Goal: Find specific page/section: Find specific page/section

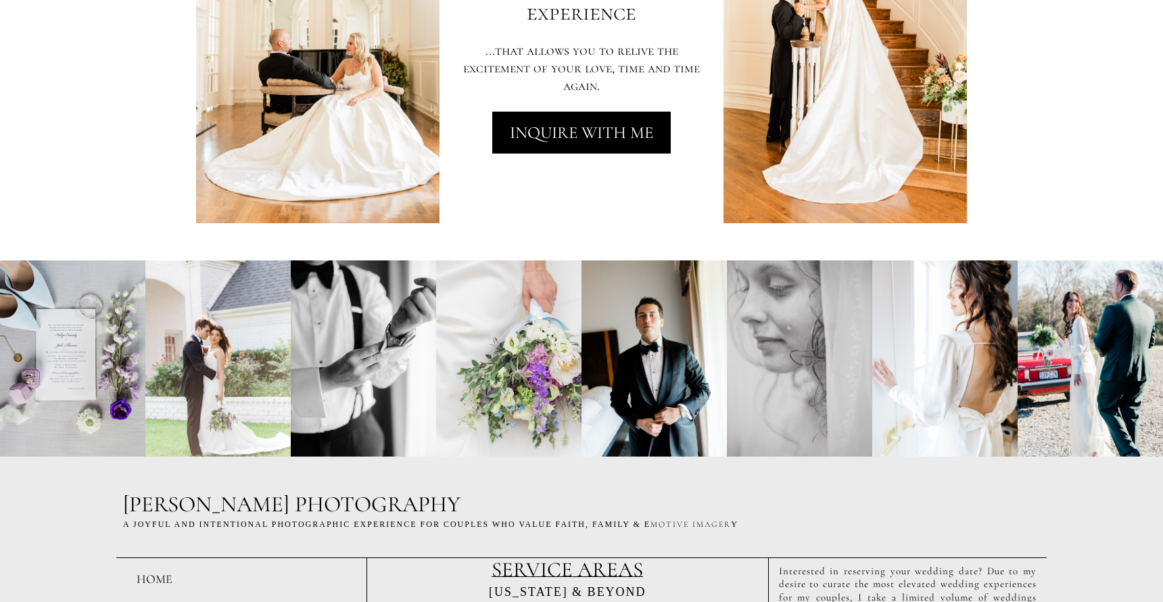
scroll to position [3423, 0]
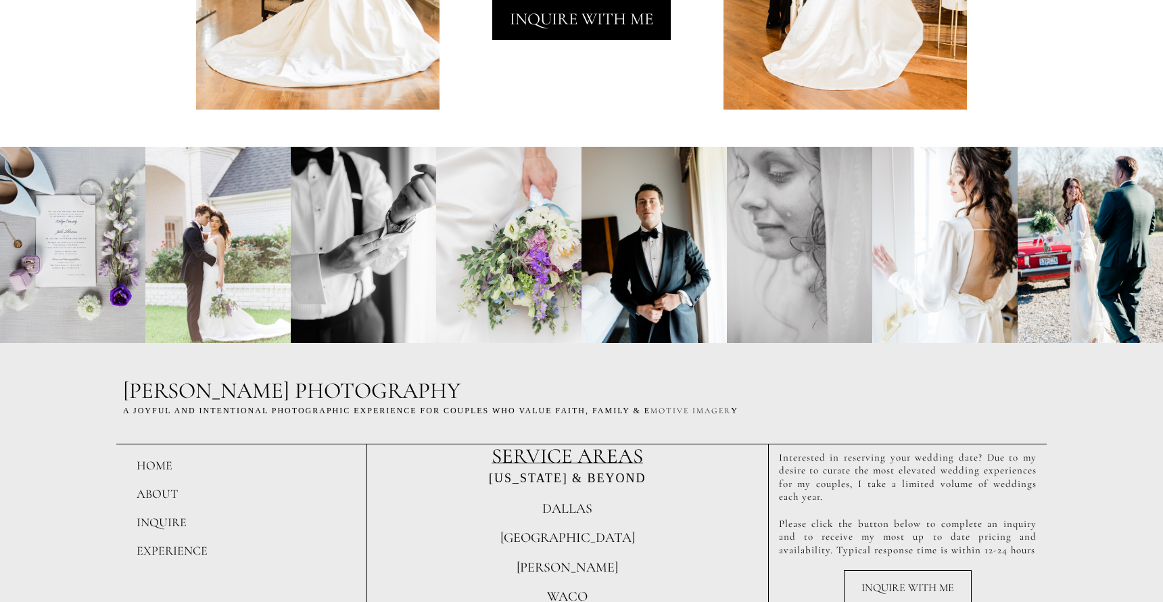
click at [563, 500] on span "DALLAS" at bounding box center [567, 508] width 50 height 16
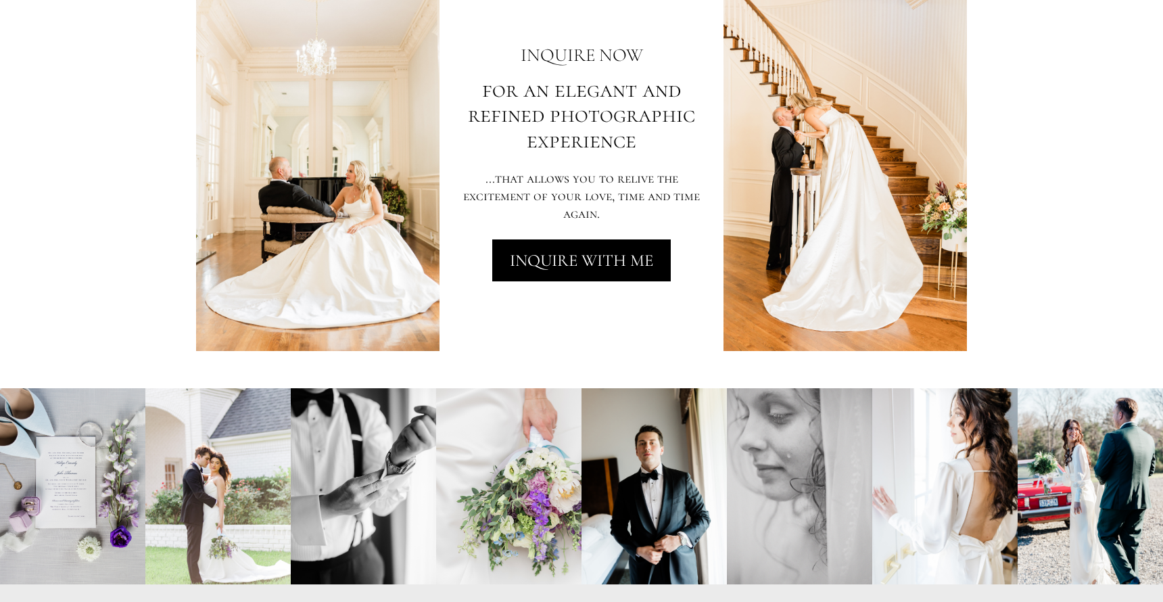
scroll to position [3423, 0]
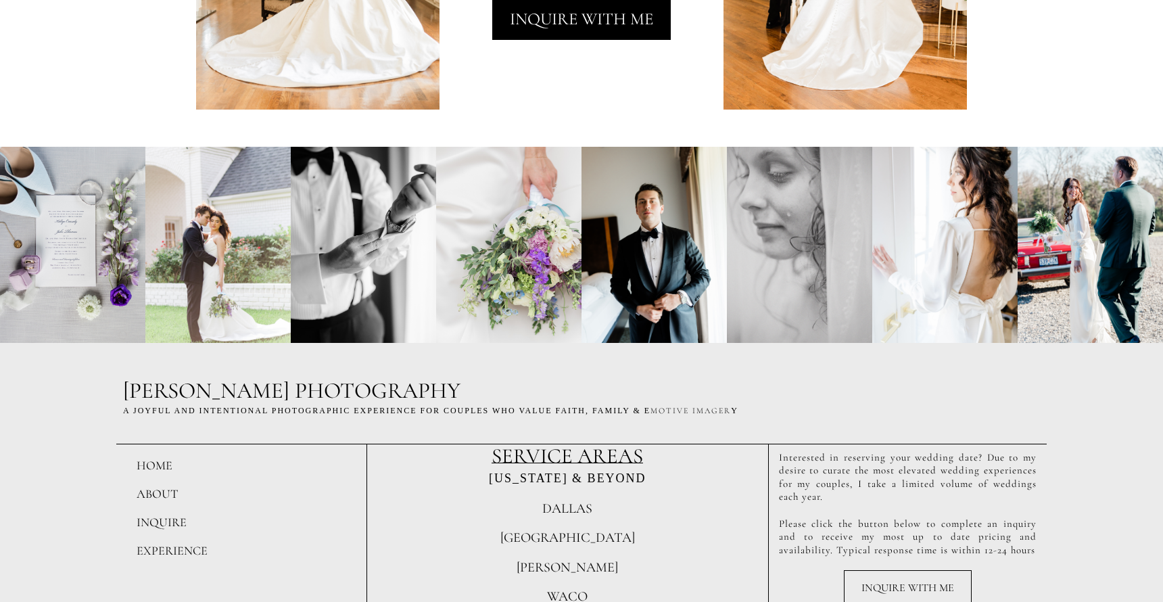
click at [579, 529] on span "[GEOGRAPHIC_DATA]" at bounding box center [567, 537] width 135 height 16
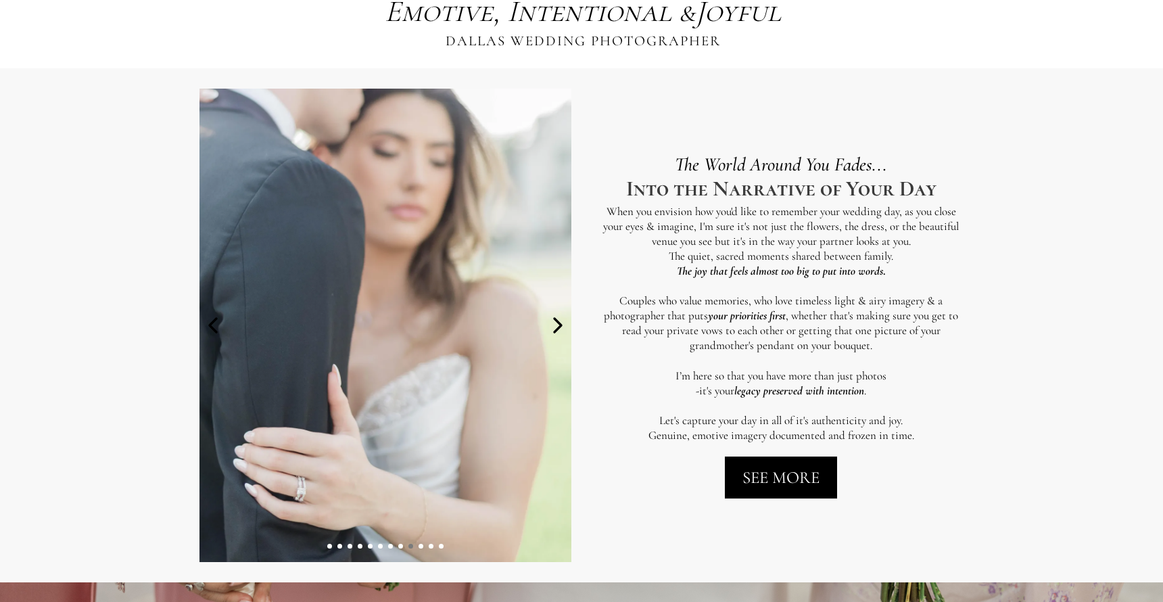
scroll to position [535, 0]
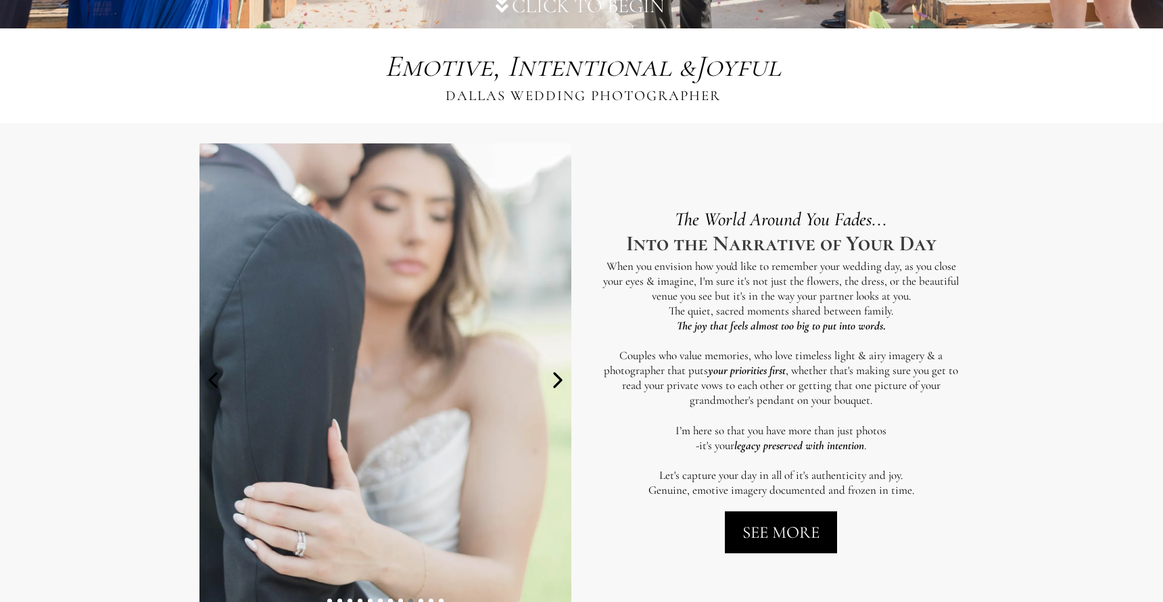
click at [560, 377] on icon at bounding box center [557, 380] width 7 height 14
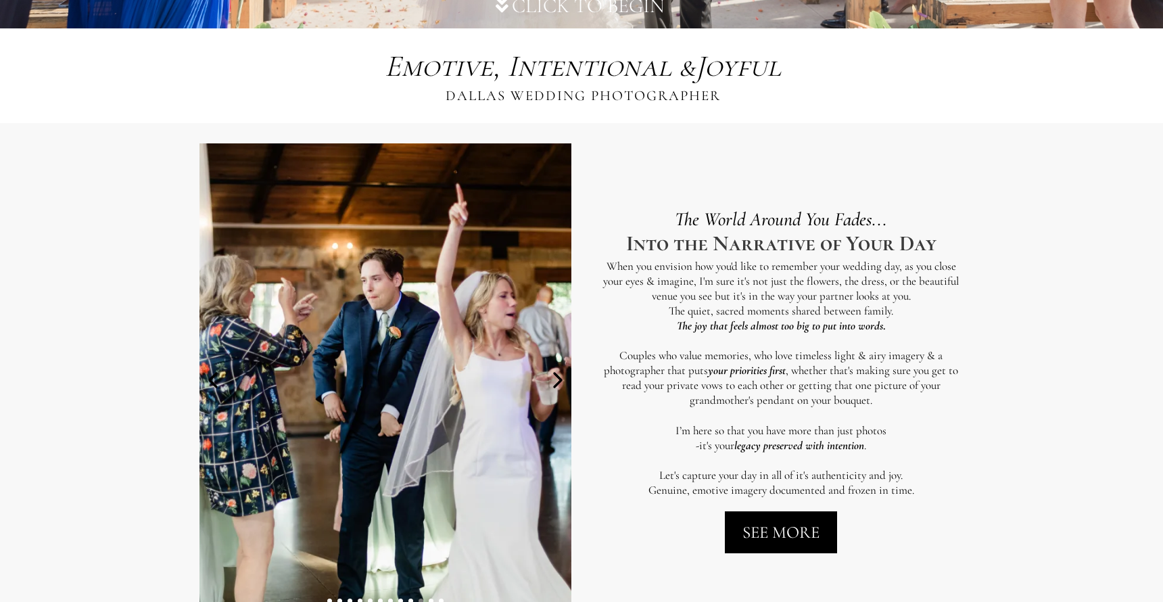
click at [560, 377] on icon at bounding box center [557, 380] width 7 height 14
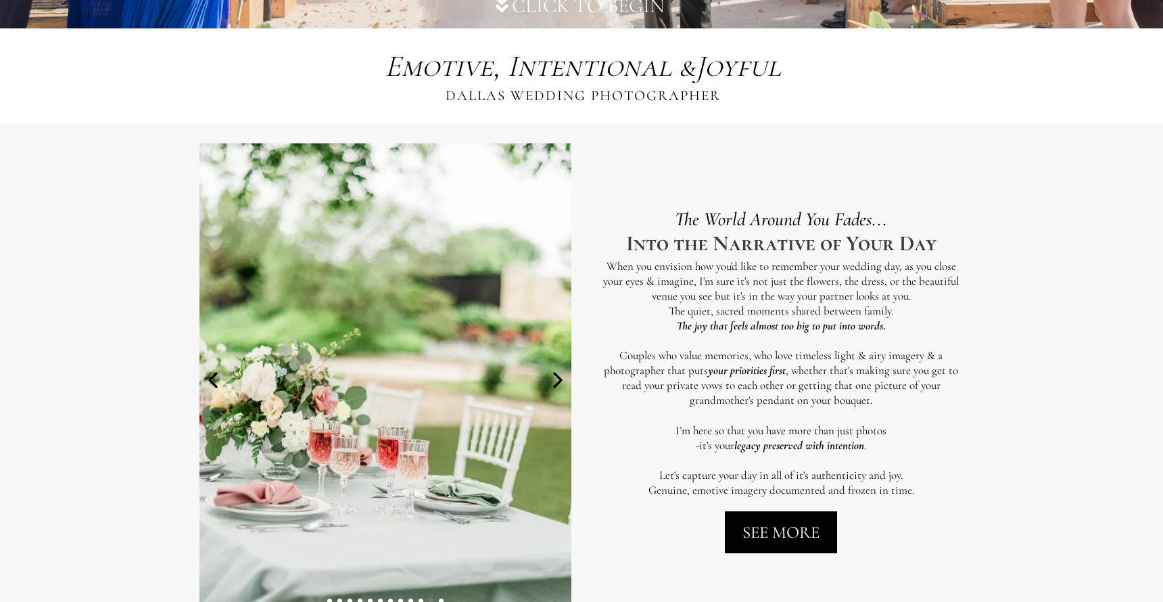
click at [560, 377] on icon at bounding box center [557, 380] width 7 height 14
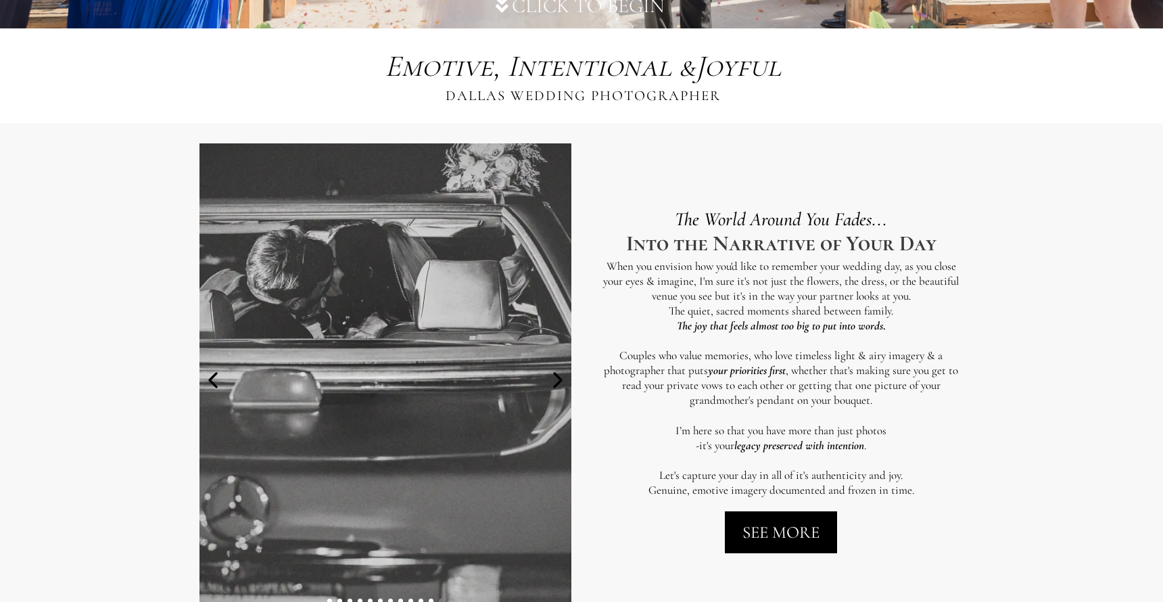
click at [560, 377] on icon at bounding box center [557, 380] width 7 height 14
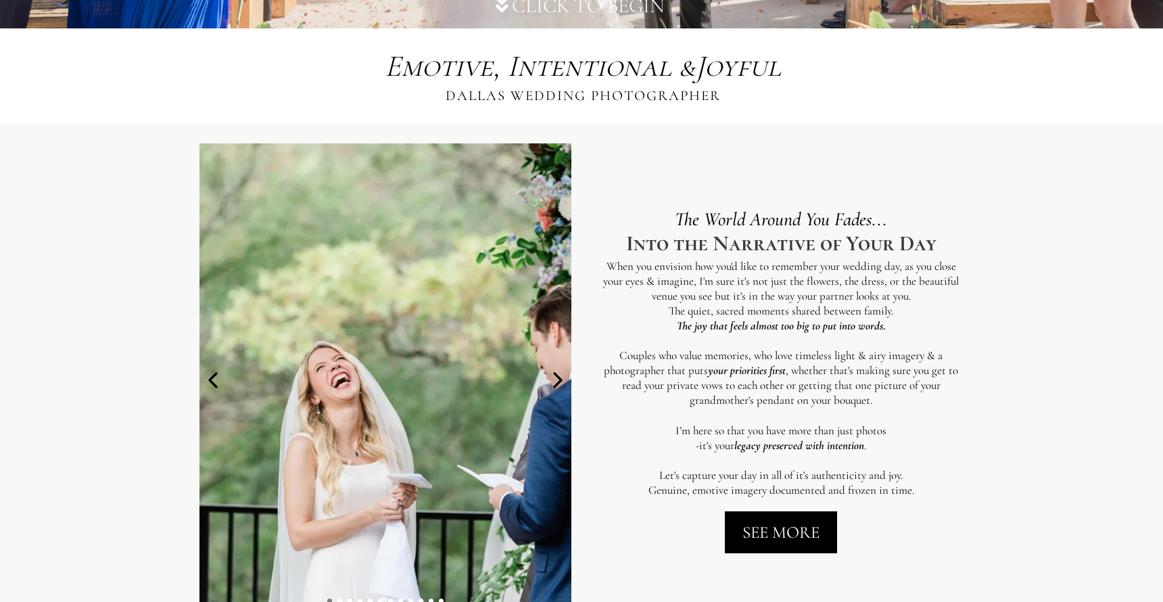
click at [560, 377] on icon at bounding box center [557, 380] width 7 height 14
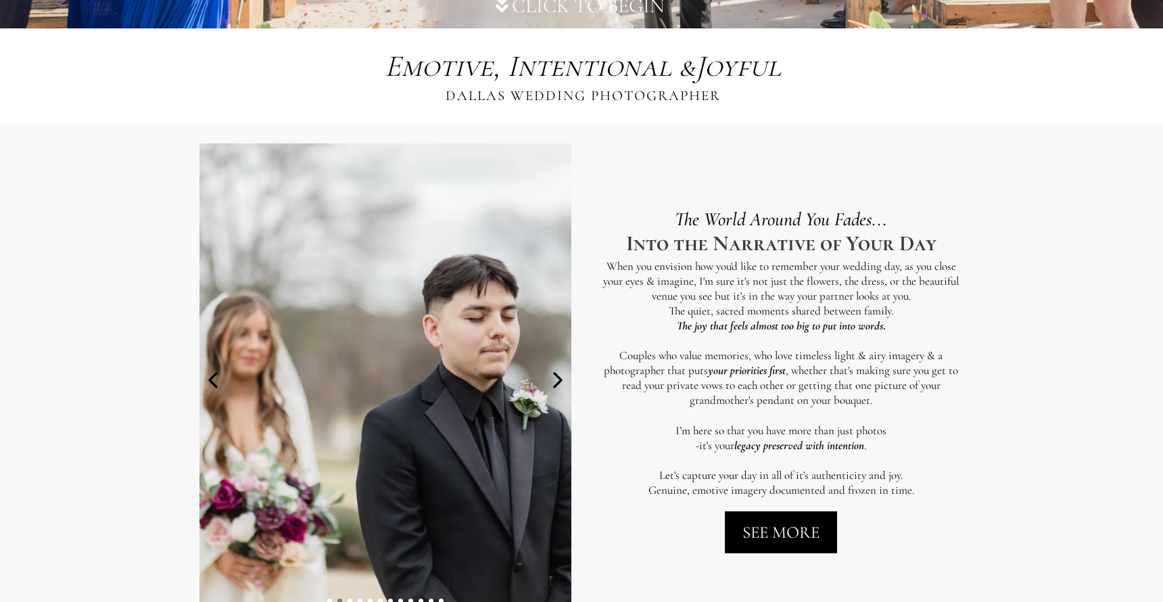
click at [560, 377] on icon at bounding box center [557, 380] width 7 height 14
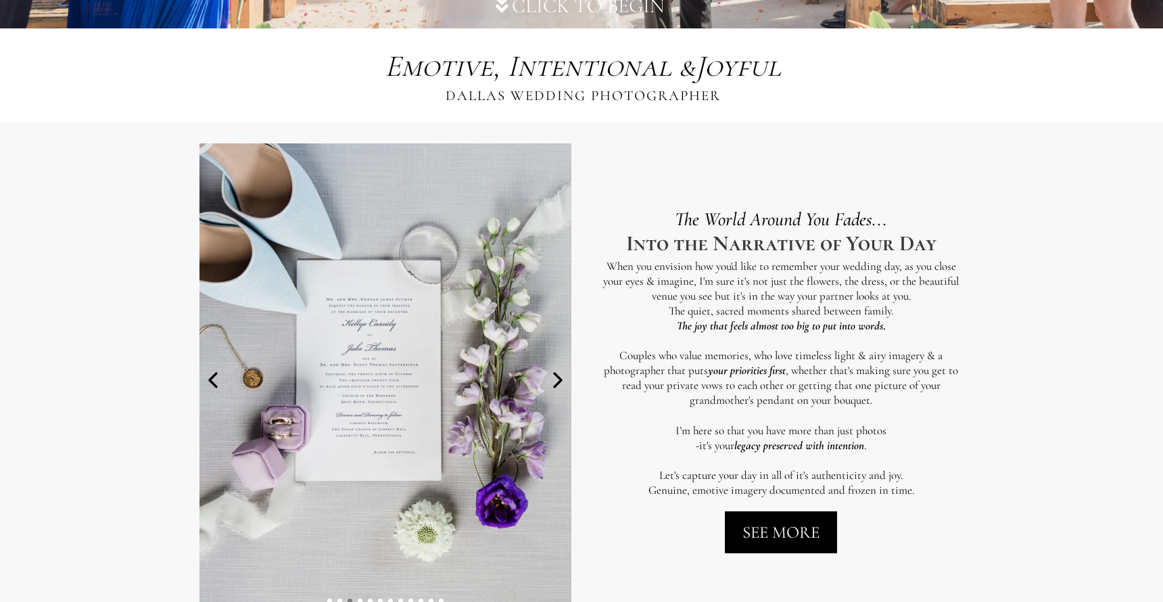
click at [560, 377] on icon at bounding box center [557, 380] width 7 height 14
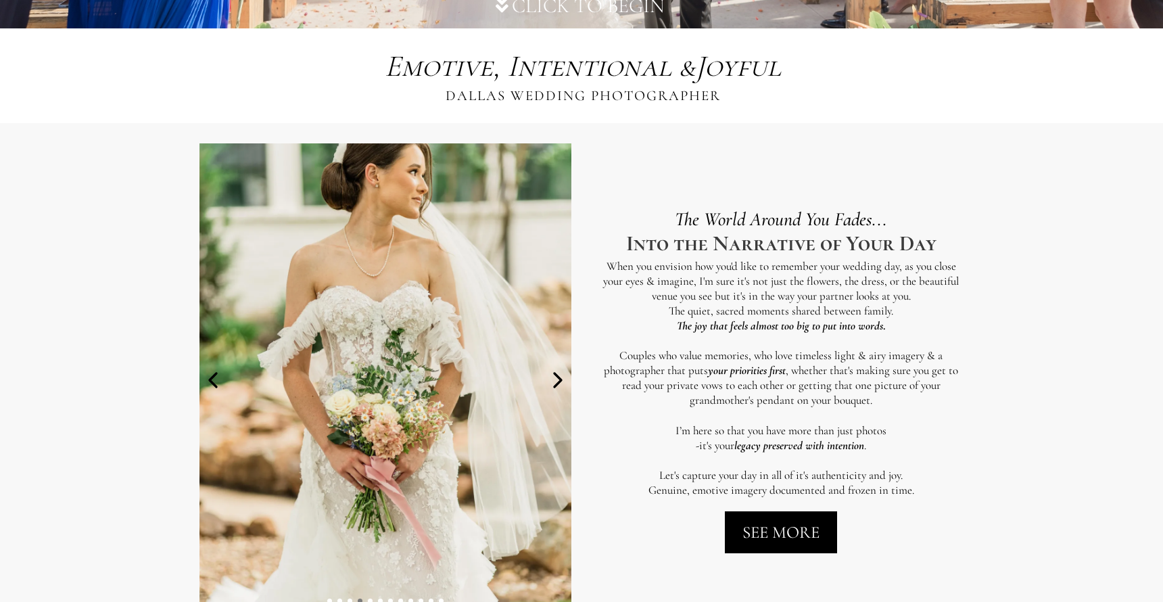
click at [560, 377] on icon at bounding box center [557, 380] width 7 height 14
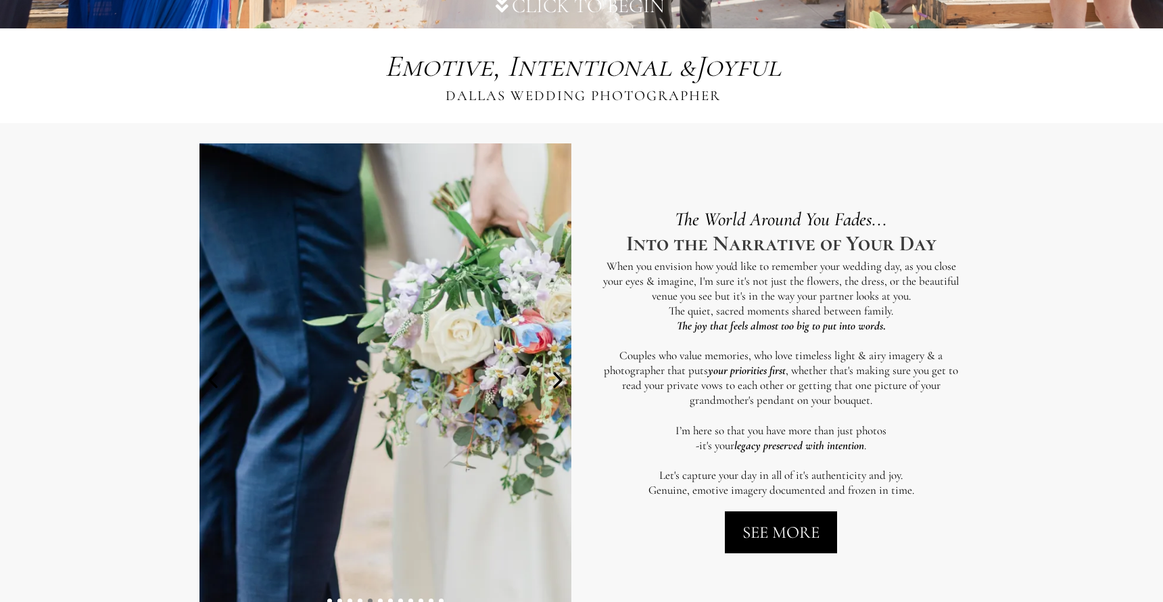
click at [560, 377] on icon at bounding box center [557, 380] width 7 height 14
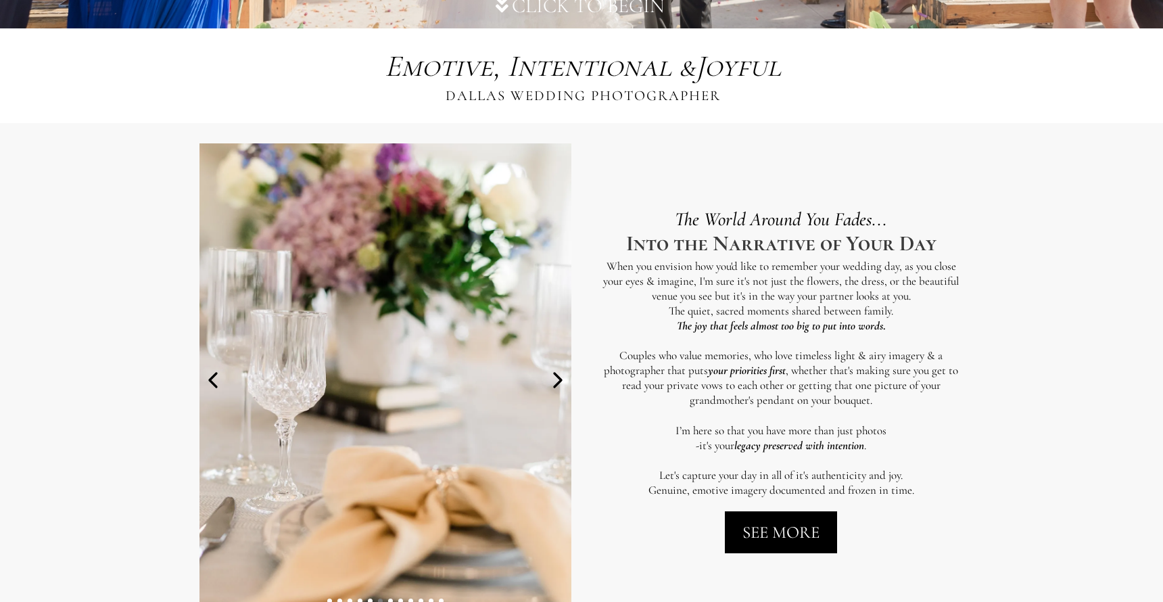
click at [560, 377] on icon at bounding box center [557, 380] width 7 height 14
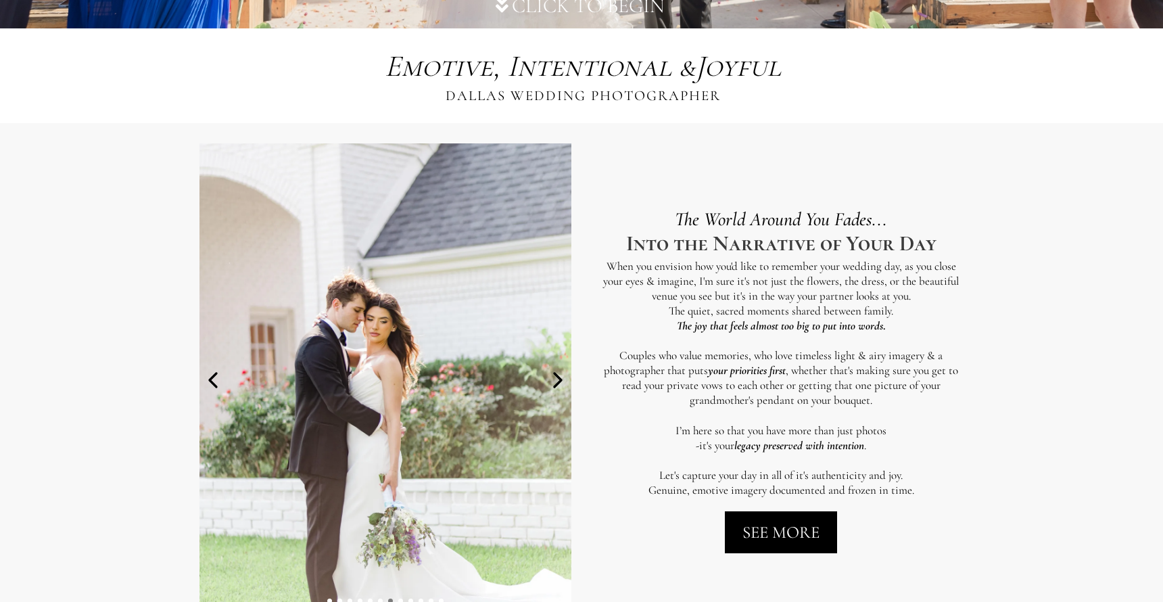
click at [560, 377] on icon at bounding box center [557, 380] width 7 height 14
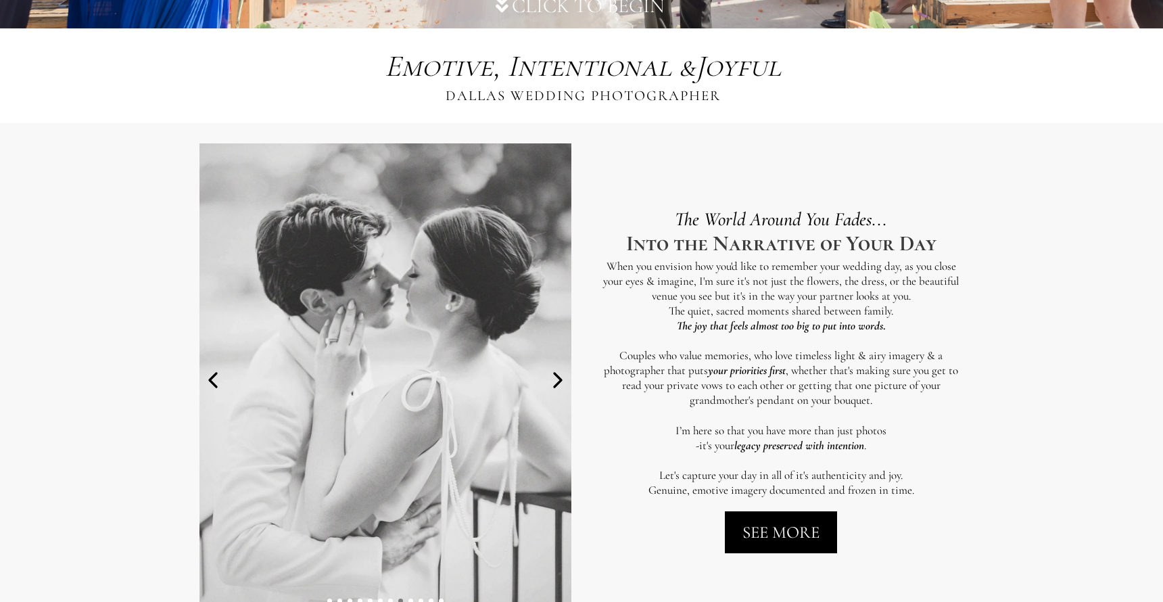
click at [560, 377] on icon at bounding box center [557, 380] width 7 height 14
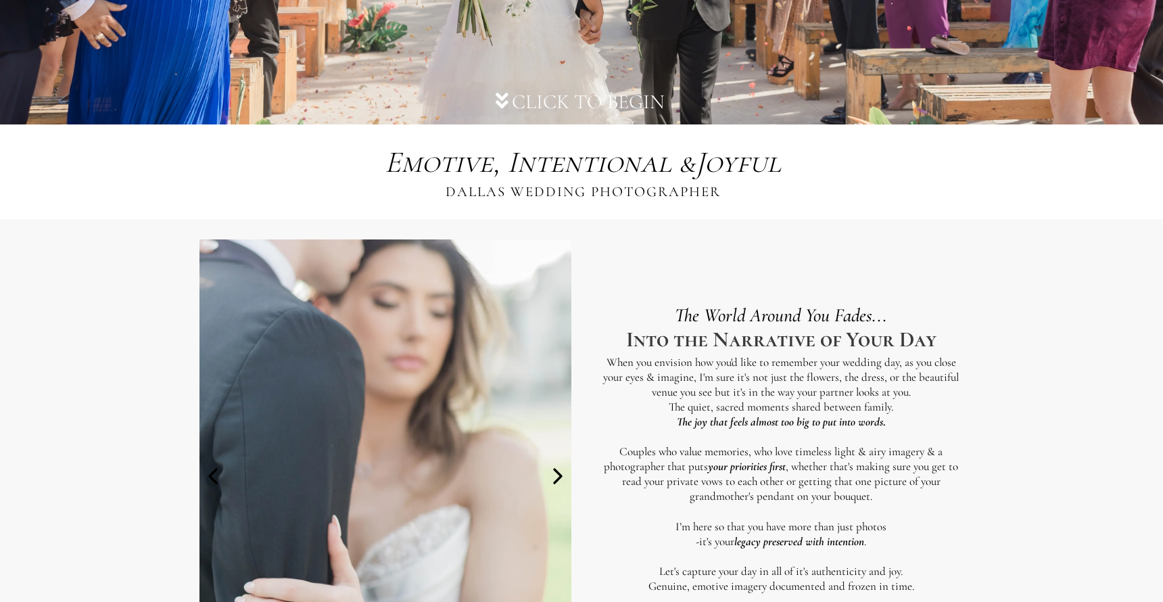
scroll to position [418, 0]
